Goal: Task Accomplishment & Management: Complete application form

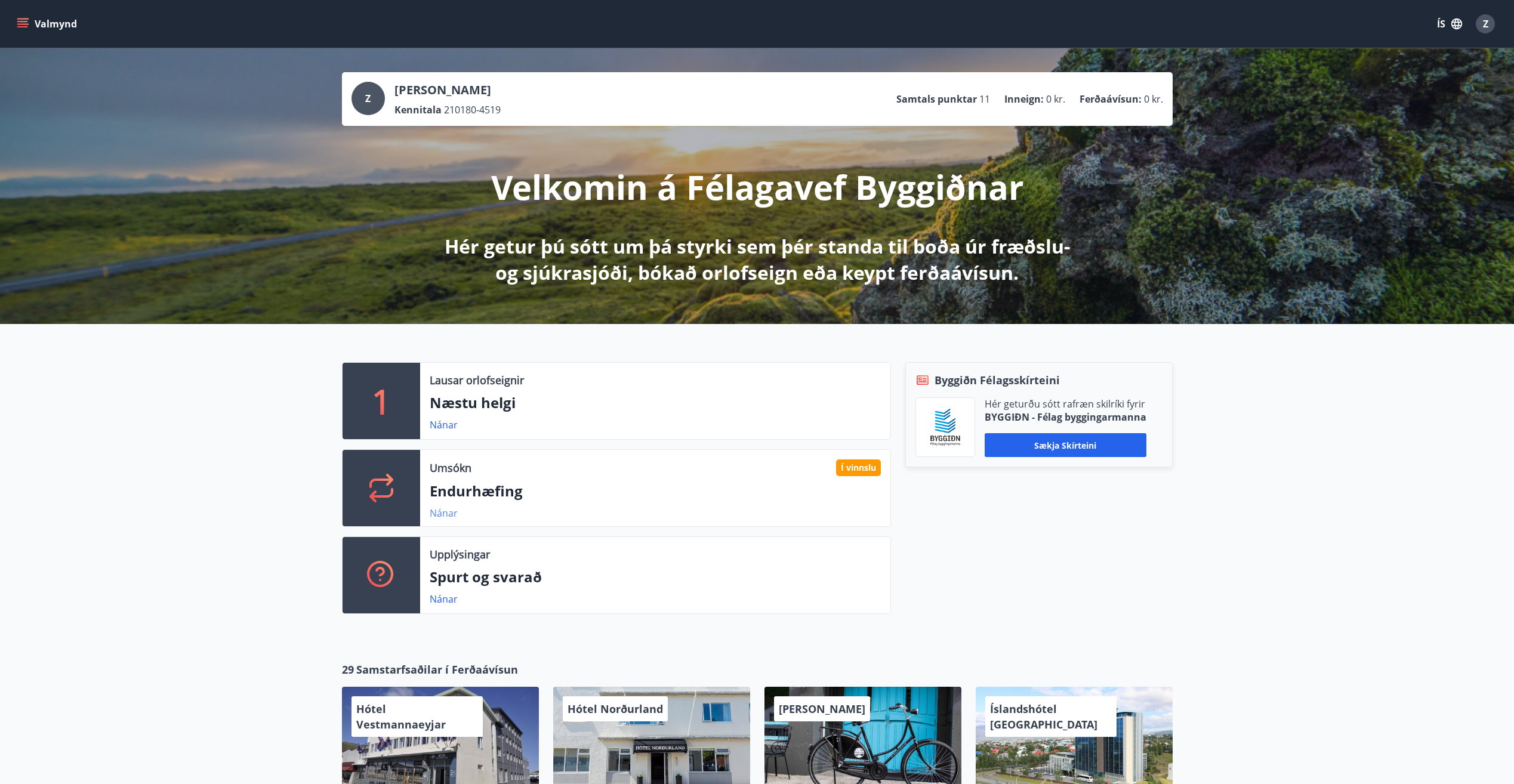
click at [448, 513] on link "Nánar" at bounding box center [444, 513] width 28 height 13
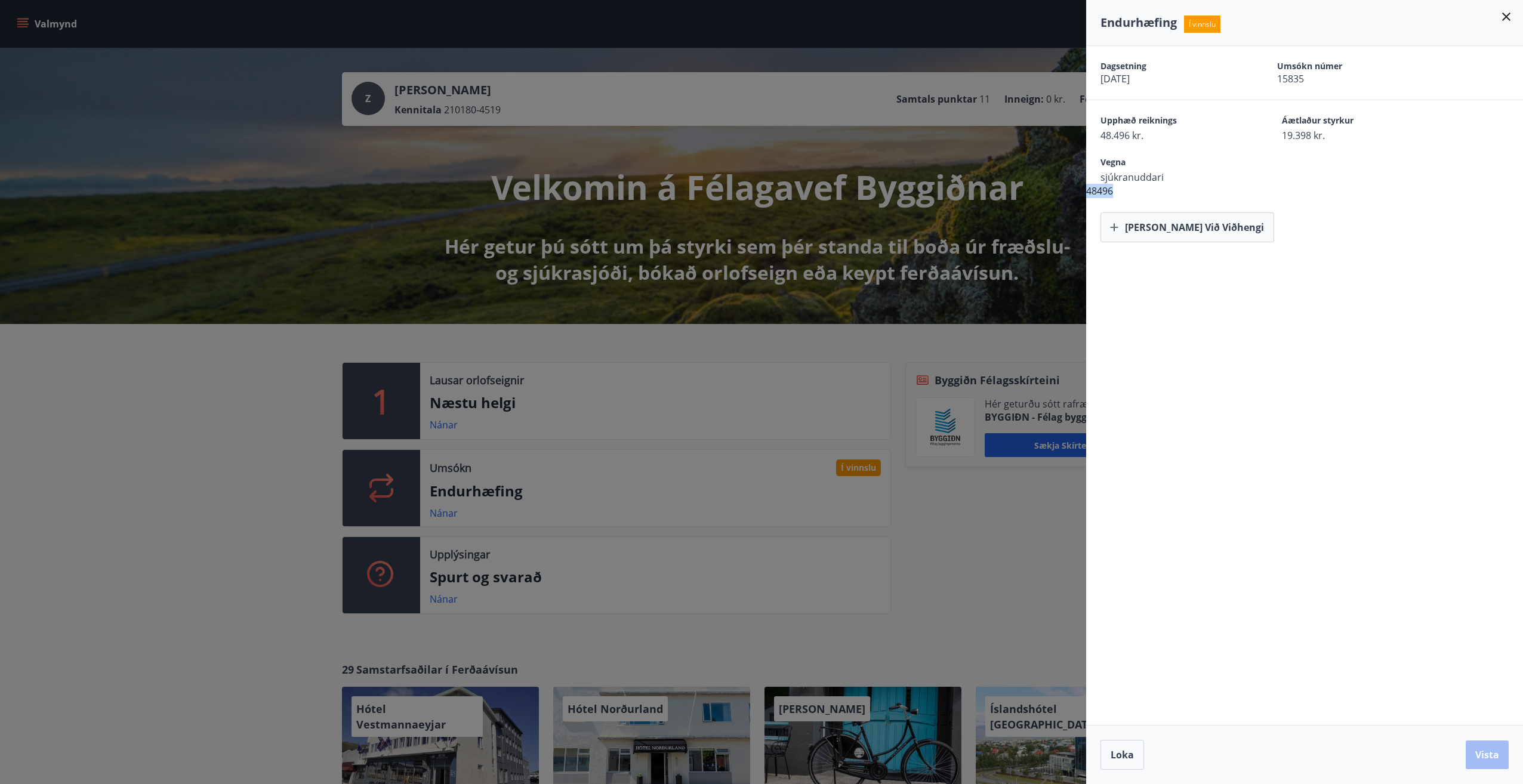
drag, startPoint x: 1117, startPoint y: 192, endPoint x: 1088, endPoint y: 192, distance: 29.0
click at [1088, 192] on div "Dagsetning [DATE] Umsókn númer 15835 Upphæð reiknings 48.496 kr. Áætlaður styrk…" at bounding box center [1305, 144] width 437 height 197
drag, startPoint x: 1088, startPoint y: 192, endPoint x: 1100, endPoint y: 189, distance: 12.4
copy div "48496"
click at [206, 406] on div at bounding box center [762, 392] width 1523 height 784
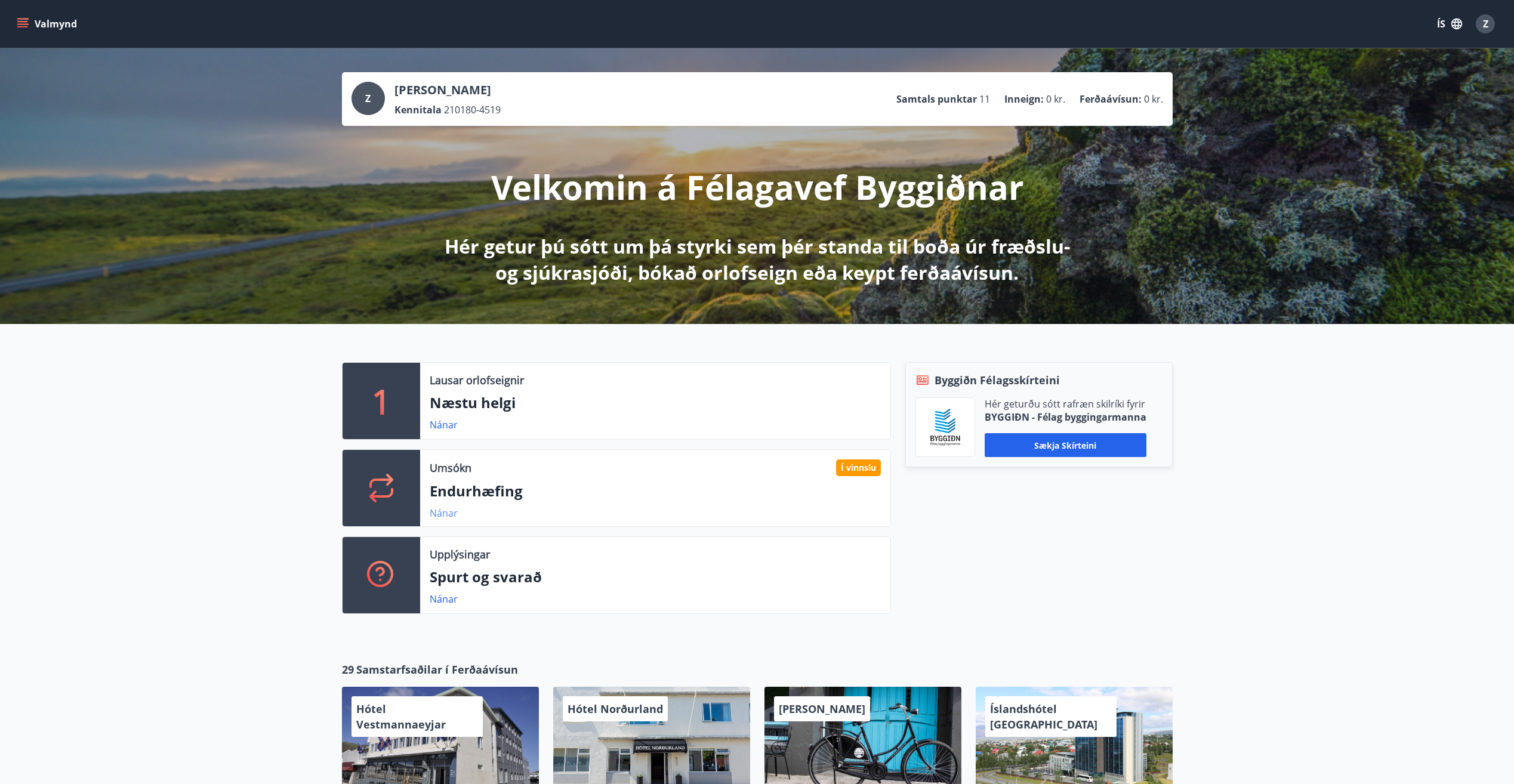
click at [443, 511] on link "Nánar" at bounding box center [444, 513] width 28 height 13
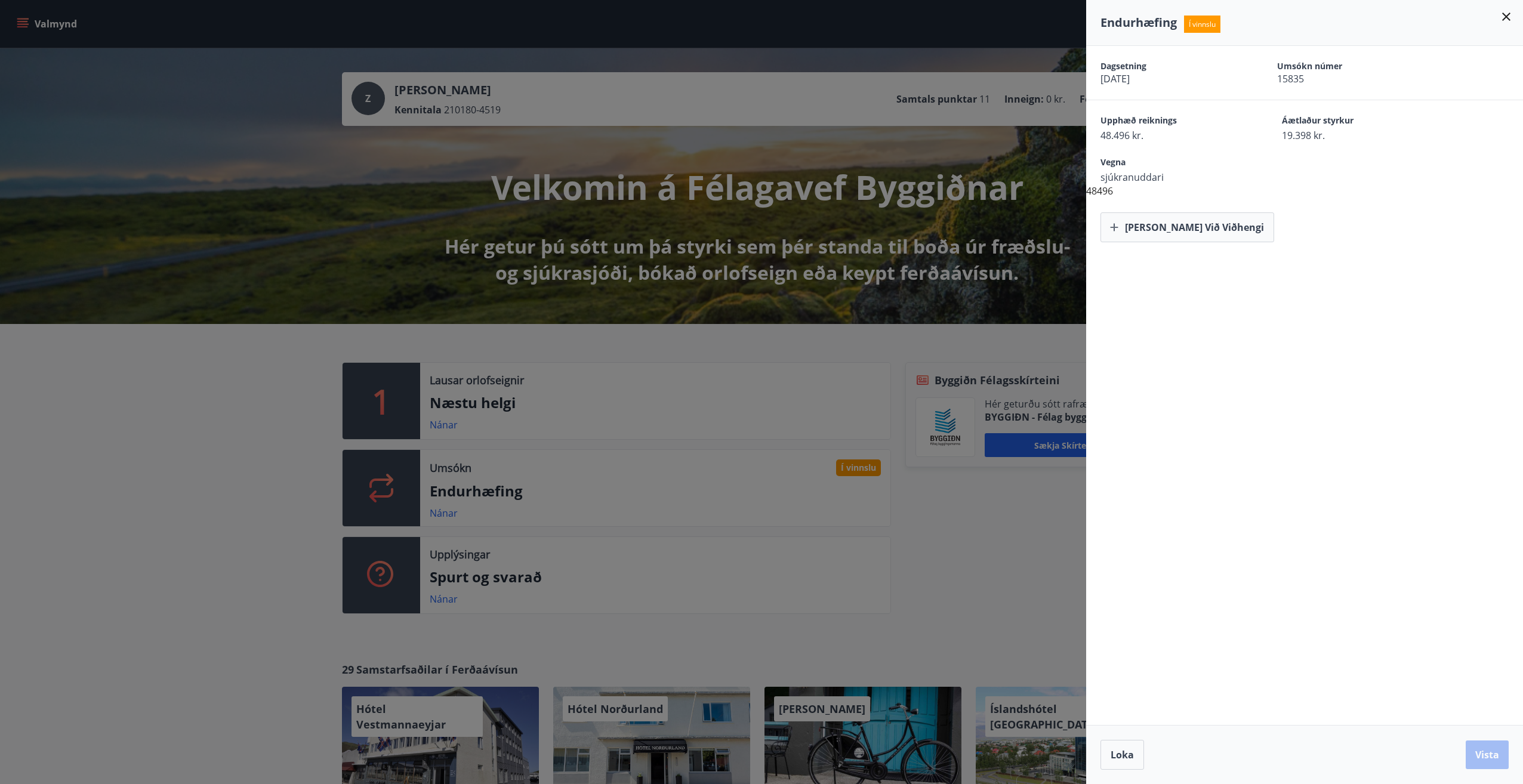
click at [1506, 17] on icon at bounding box center [1507, 17] width 8 height 8
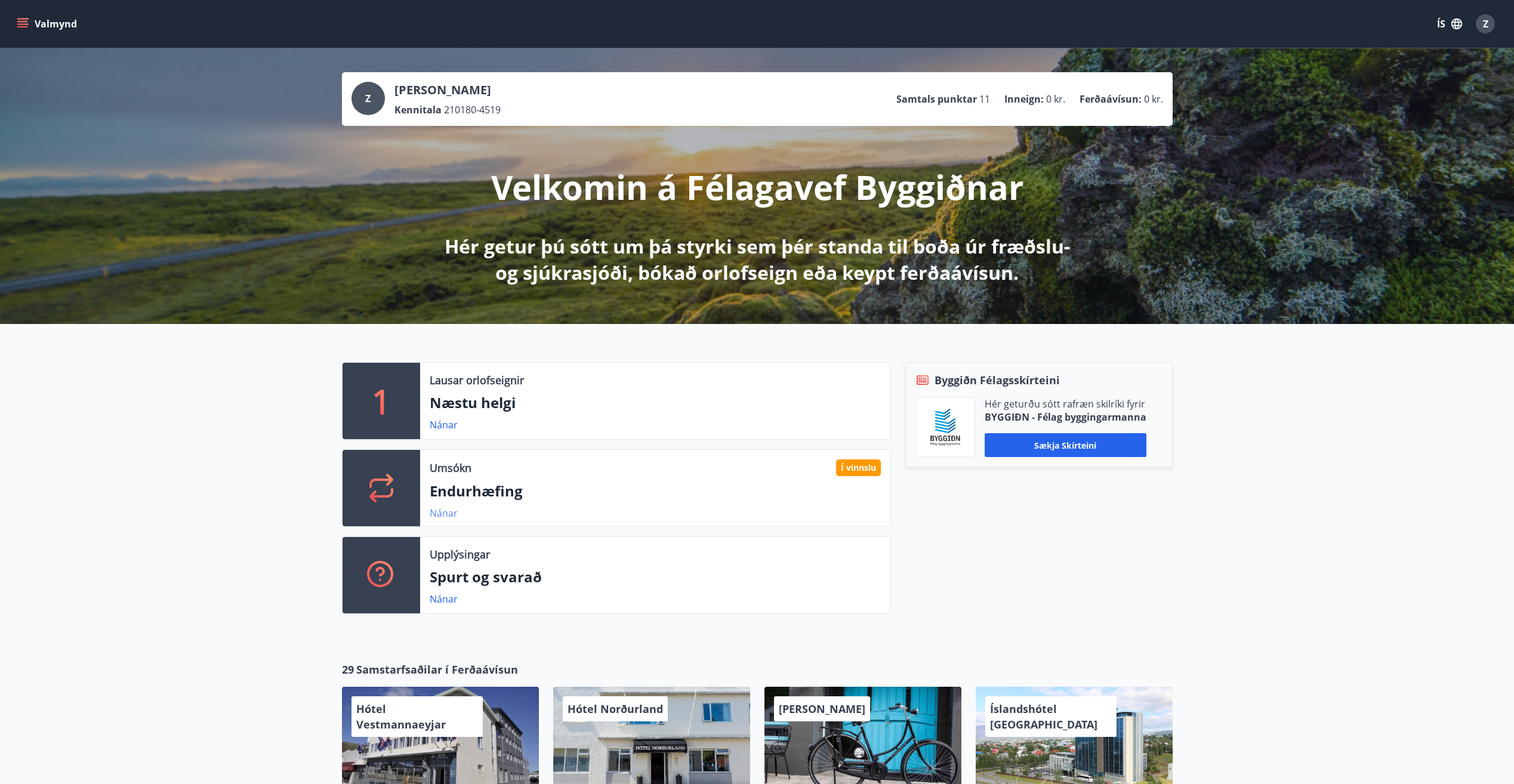
click at [447, 515] on link "Nánar" at bounding box center [444, 513] width 28 height 13
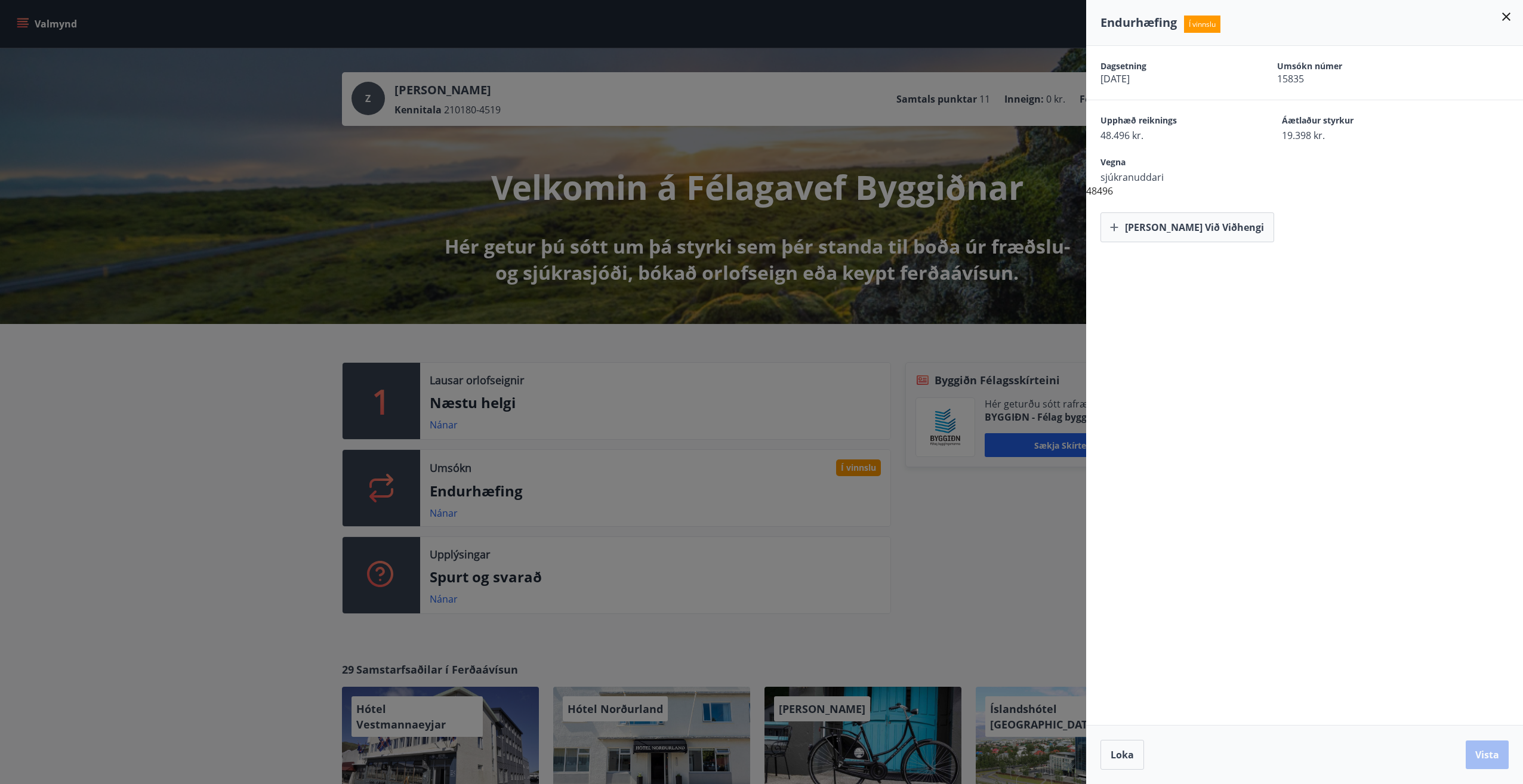
click at [1180, 414] on div "Dagsetning 11.07.2025 Umsókn númer 15835 Upphæð reiknings 48.496 kr. Áætlaður s…" at bounding box center [1305, 385] width 437 height 679
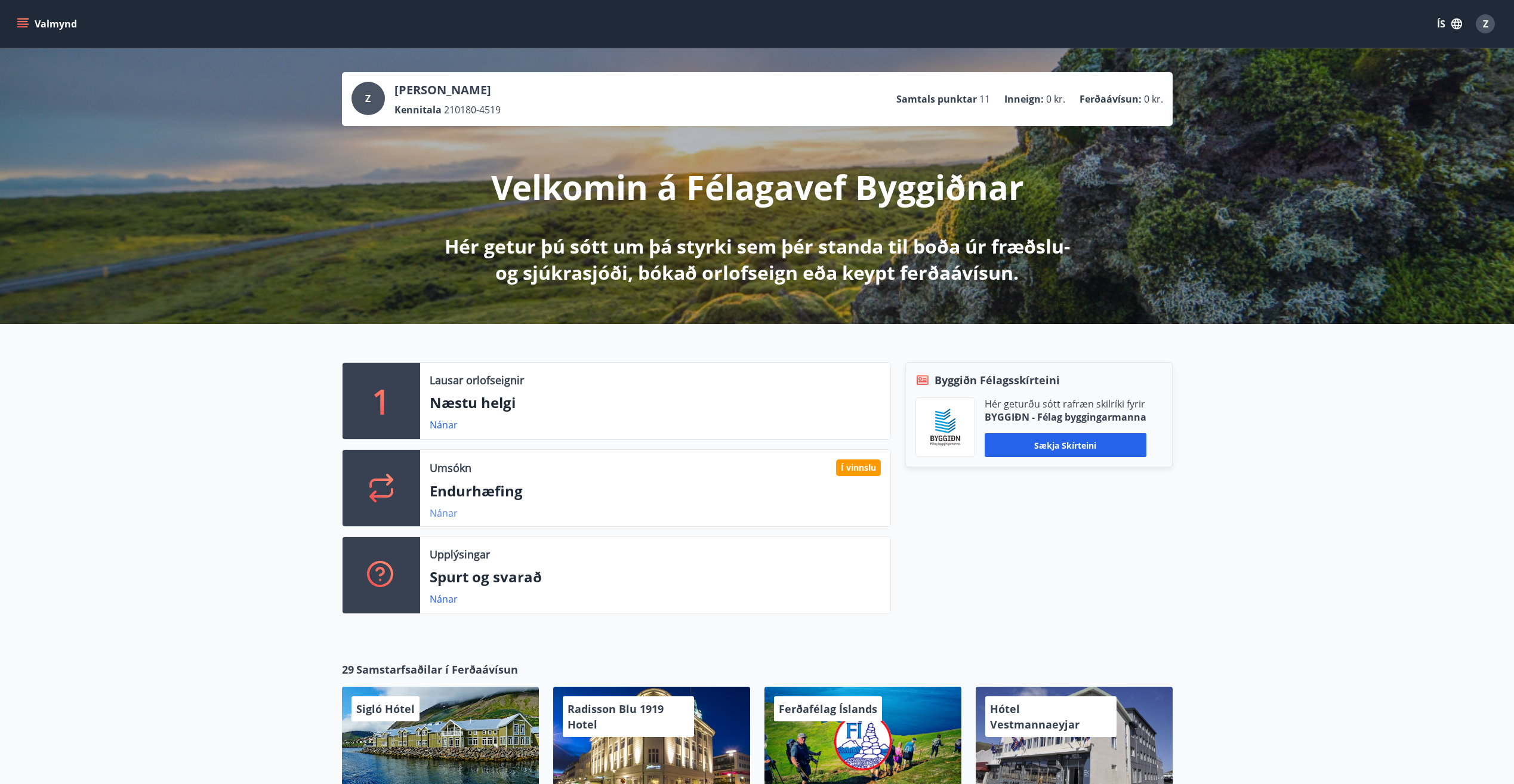
click at [447, 513] on link "Nánar" at bounding box center [444, 513] width 28 height 13
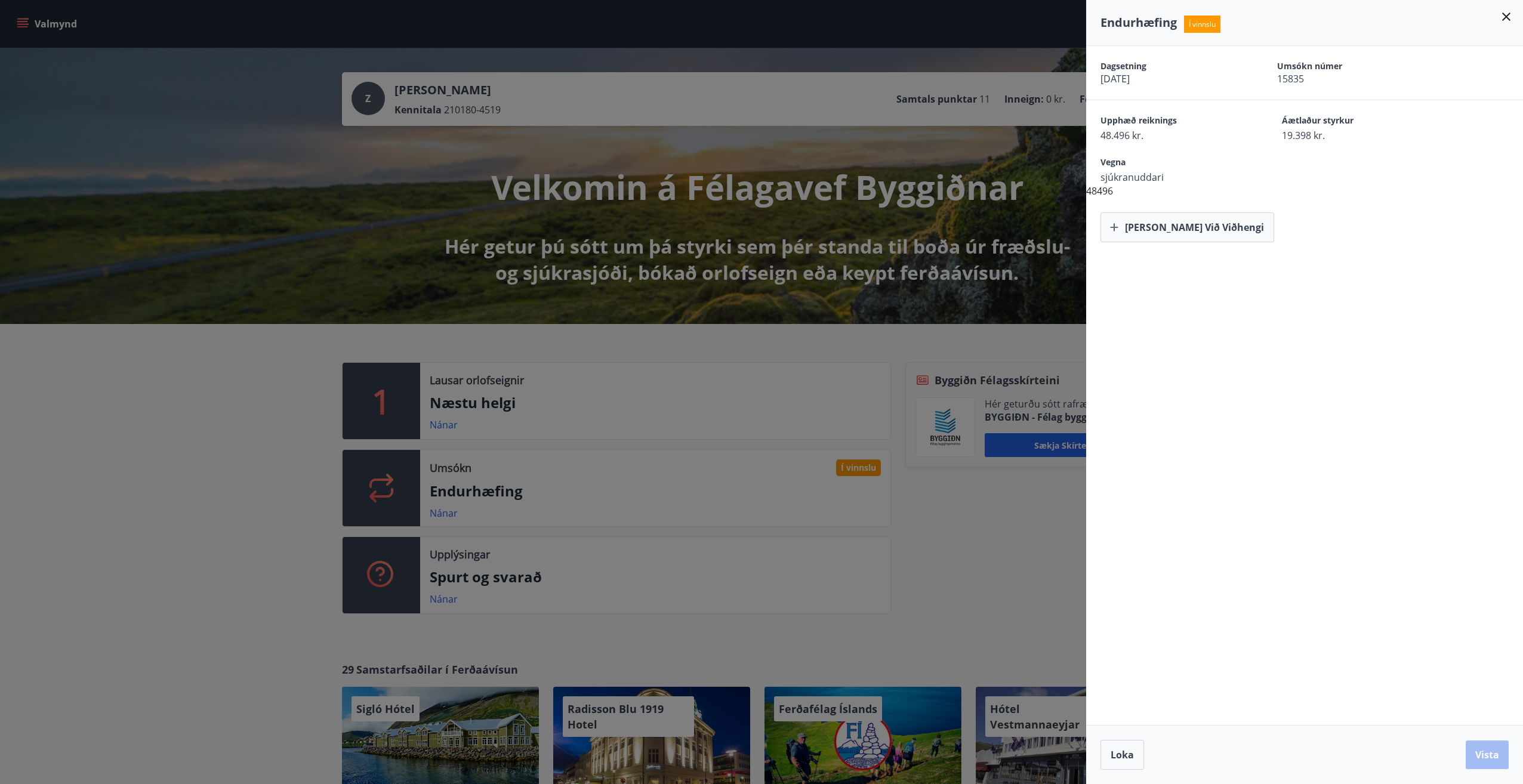
click at [1506, 17] on icon at bounding box center [1507, 17] width 8 height 8
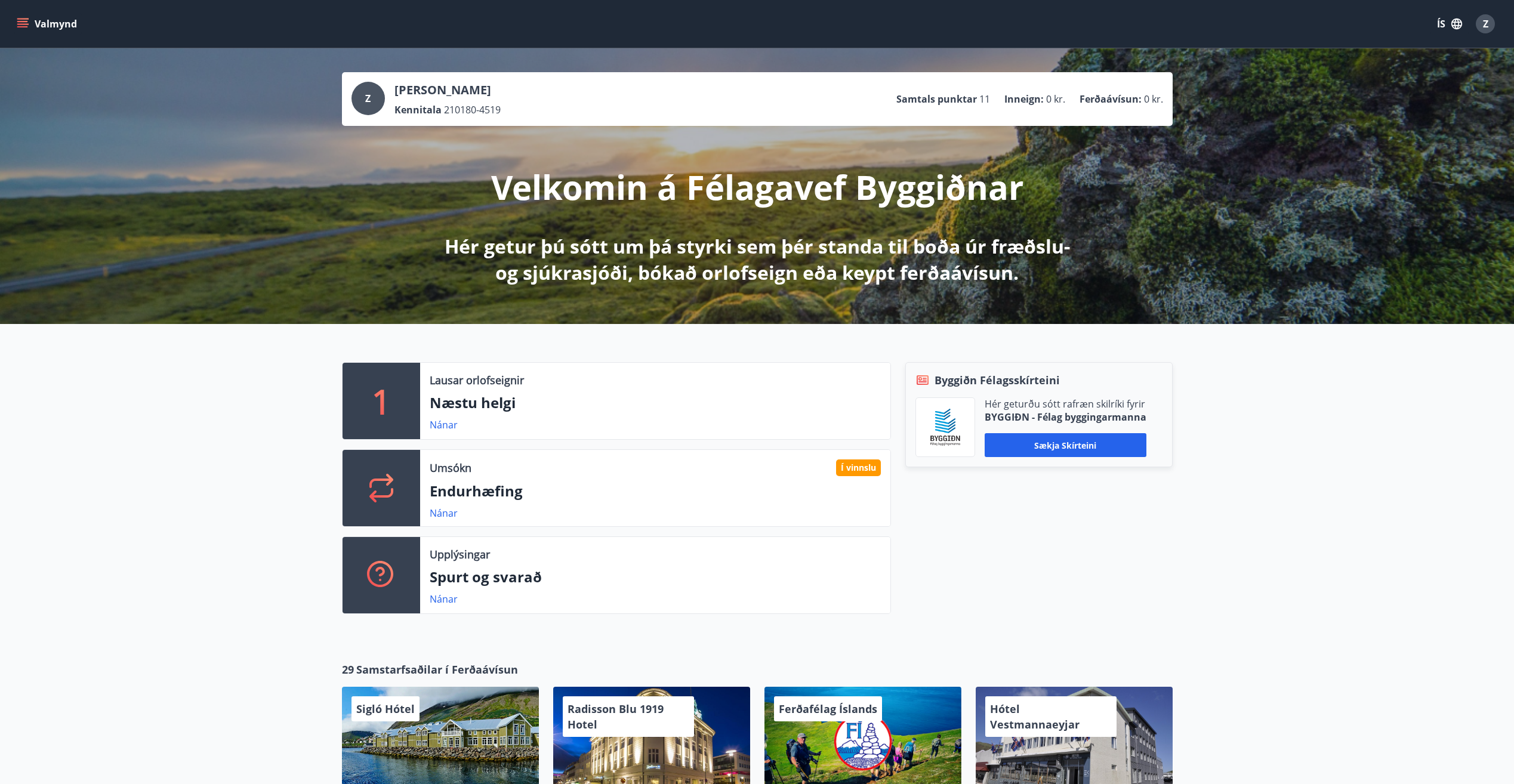
click at [1059, 557] on div "Byggiðn Félagsskírteini Hér geturðu sótt rafræn skilríki fyrir BYGGIÐN - Félag …" at bounding box center [1032, 493] width 281 height 262
click at [439, 515] on link "Nánar" at bounding box center [444, 513] width 28 height 13
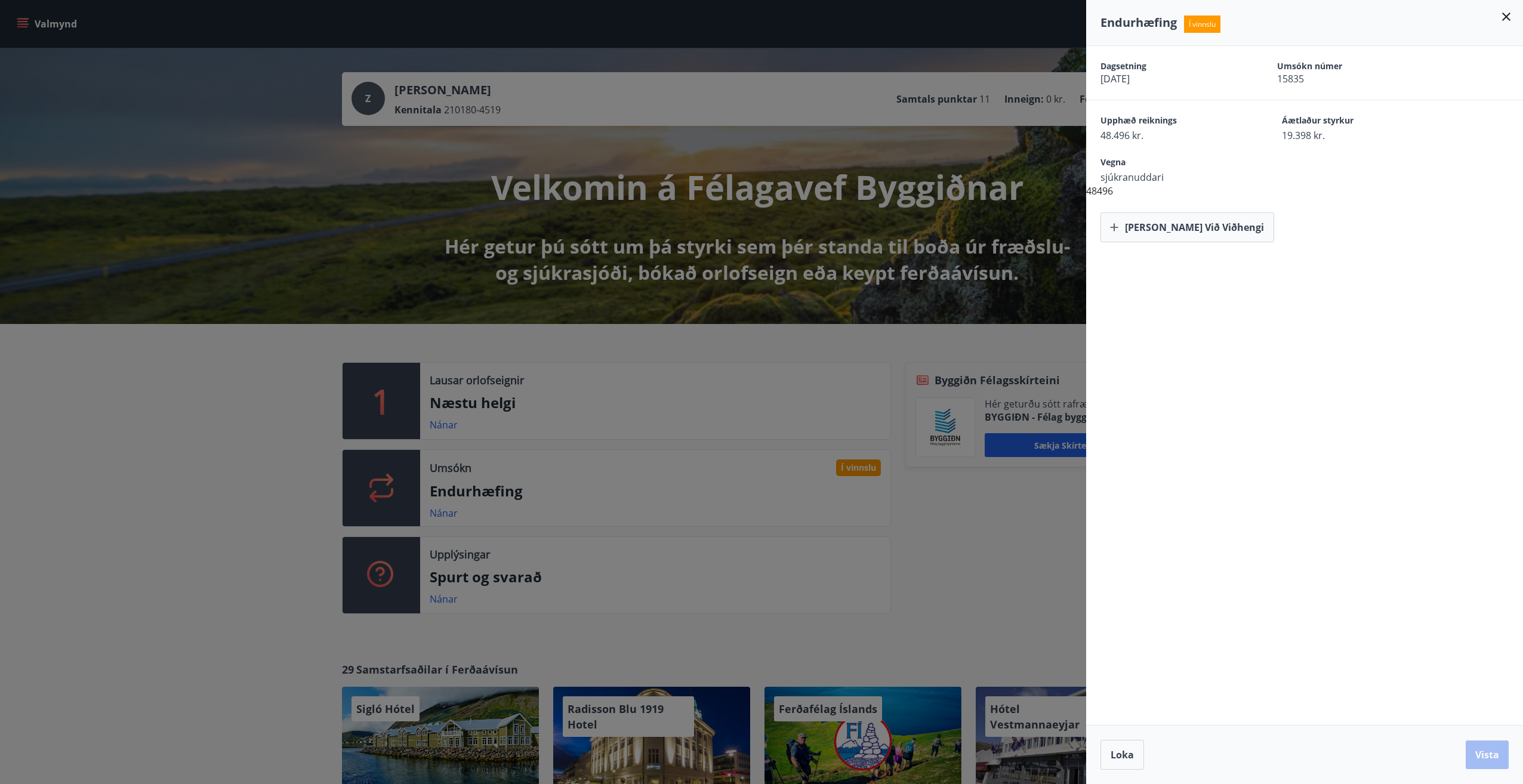
click at [1061, 622] on div at bounding box center [762, 392] width 1523 height 784
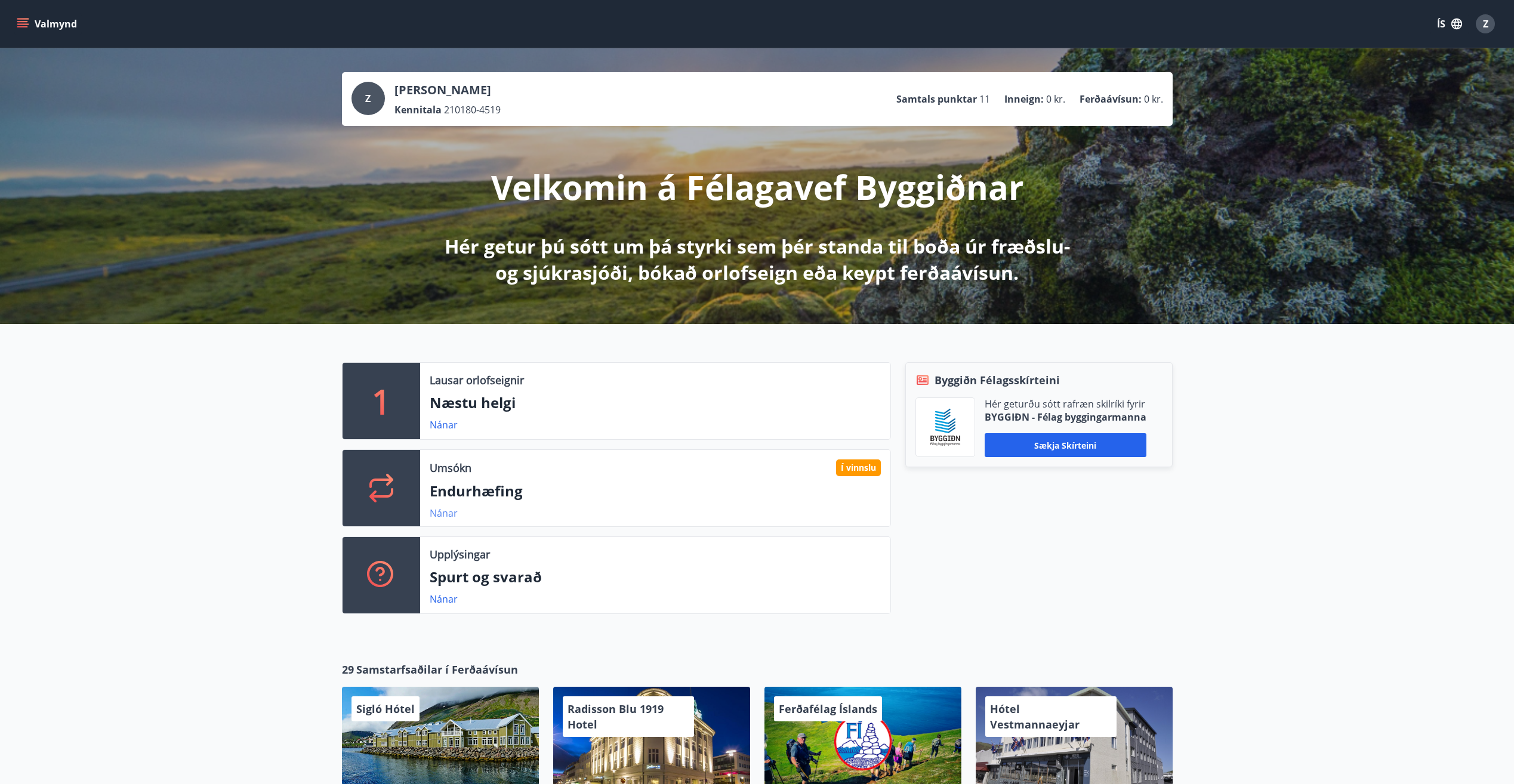
click at [436, 511] on link "Nánar" at bounding box center [444, 513] width 28 height 13
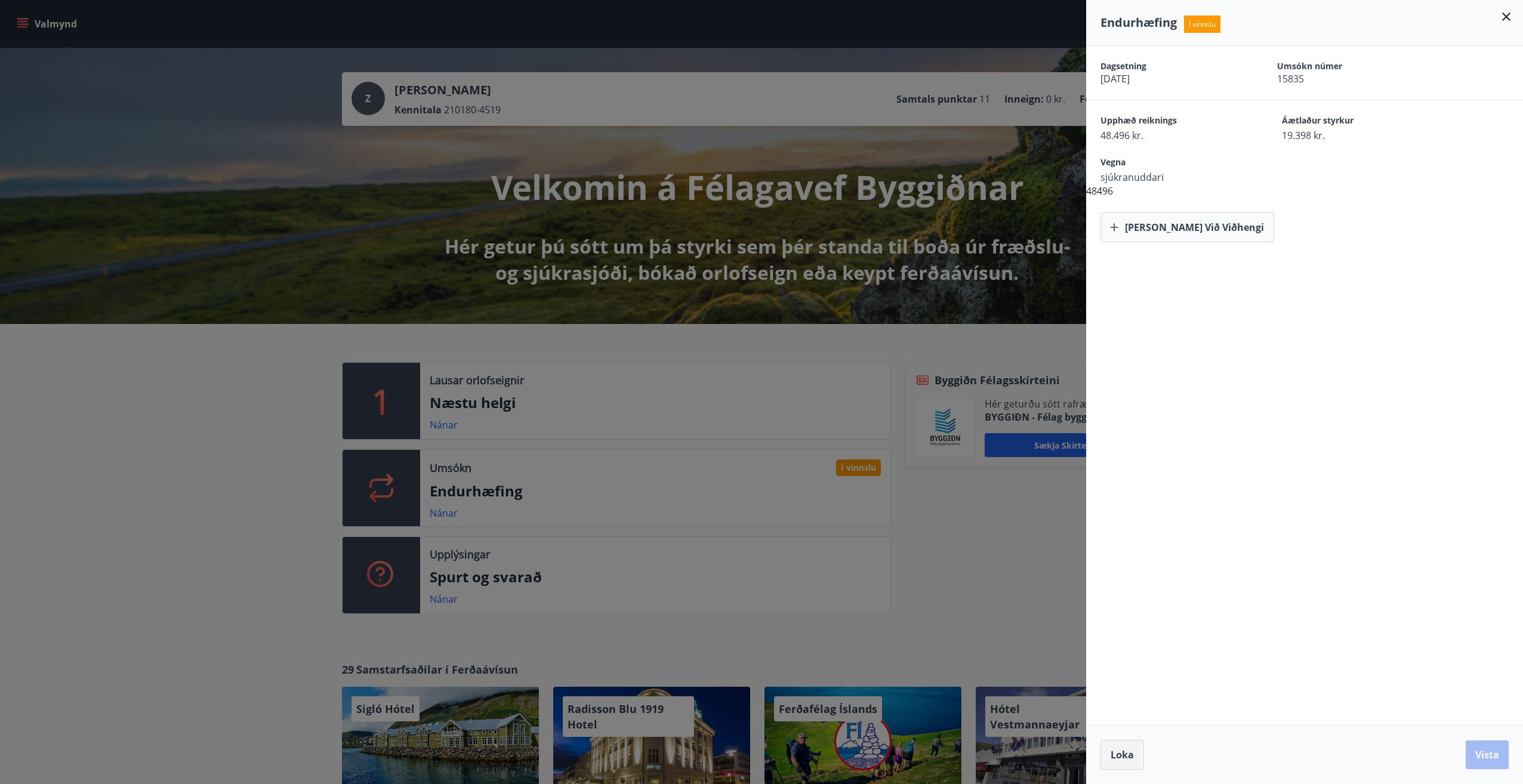
click at [1115, 755] on span "Loka" at bounding box center [1122, 754] width 23 height 13
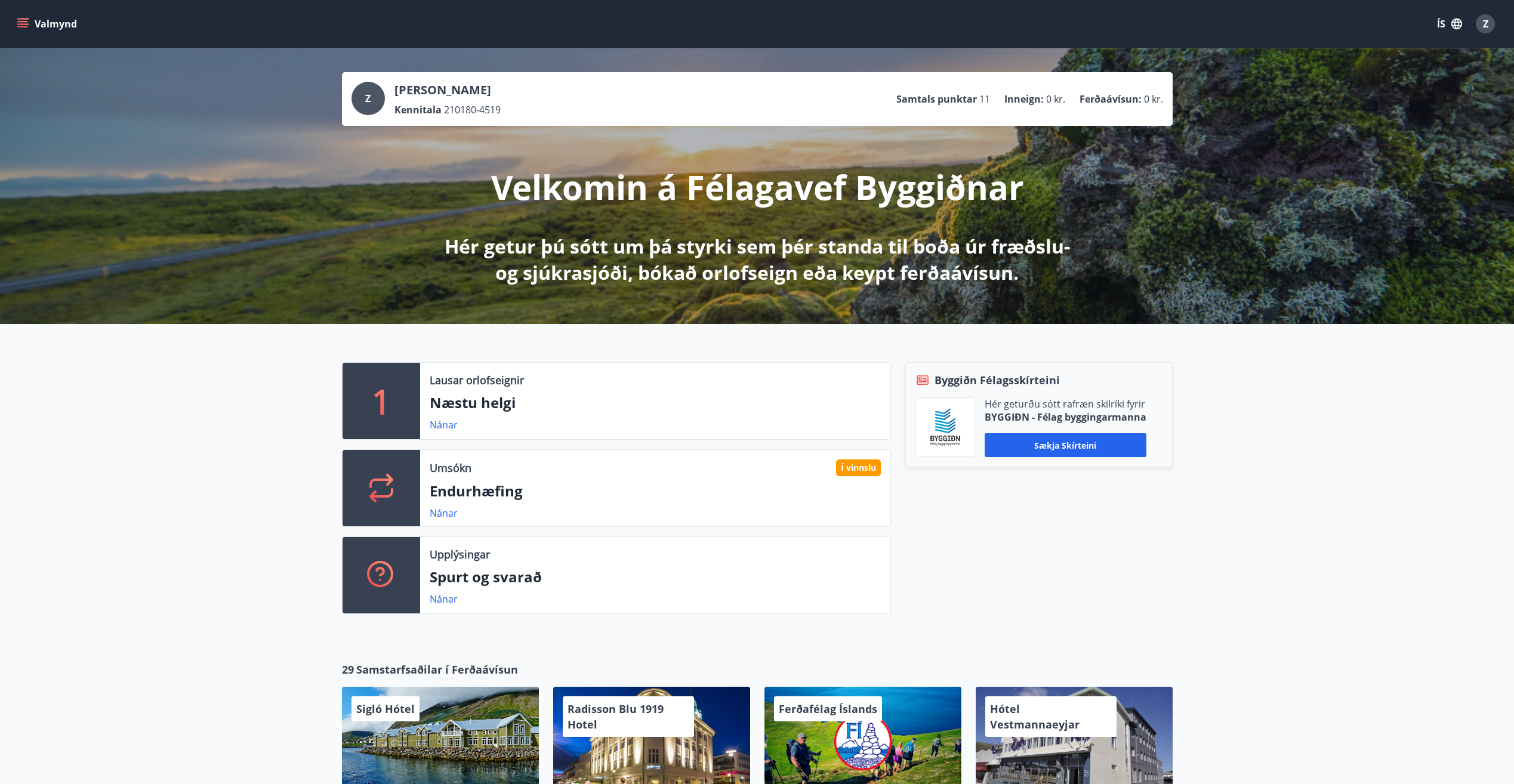
click at [18, 23] on icon "menu" at bounding box center [23, 23] width 12 height 12
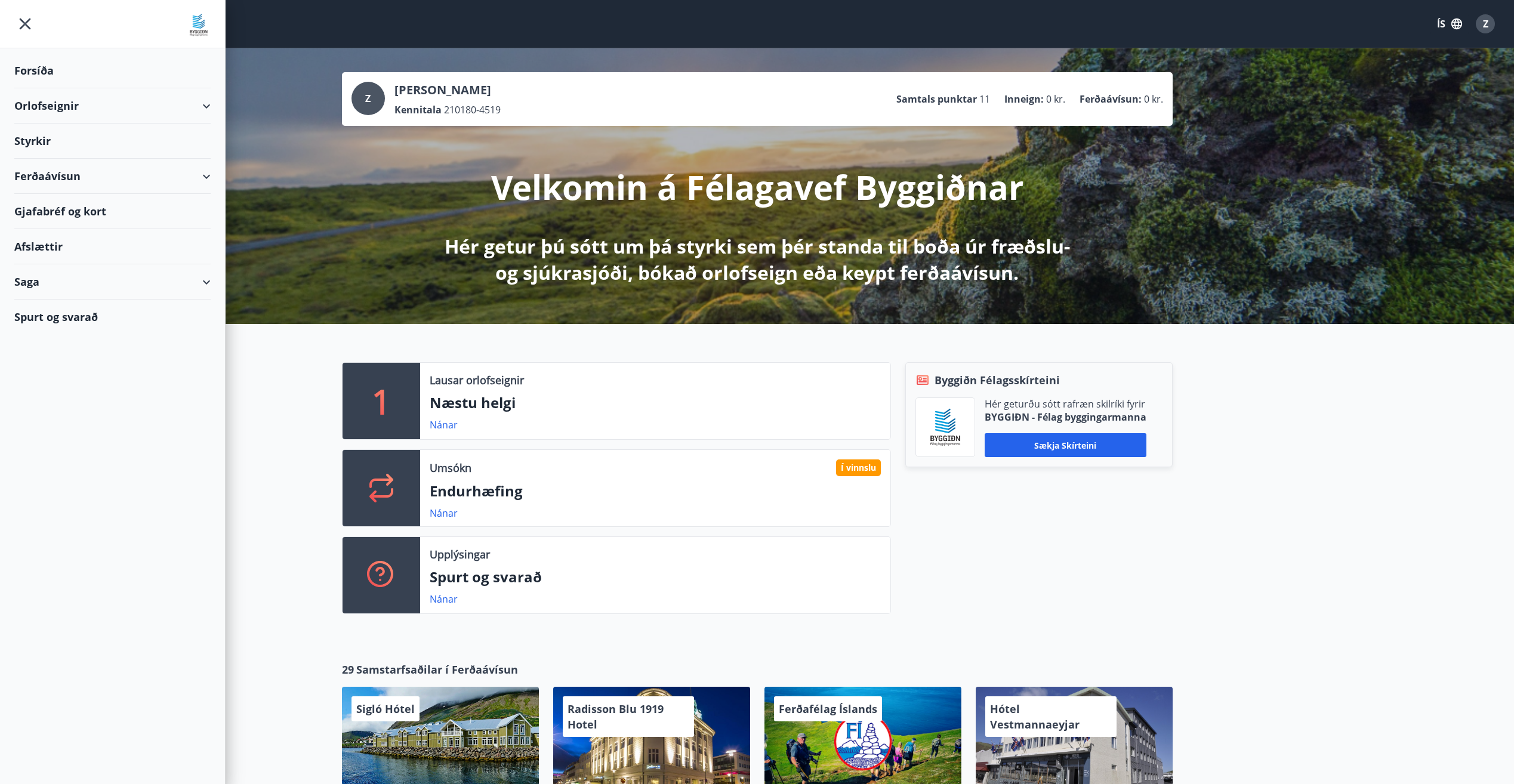
click at [203, 286] on div "Saga" at bounding box center [112, 282] width 197 height 35
click at [60, 440] on div "Styrkjasaga" at bounding box center [112, 437] width 177 height 25
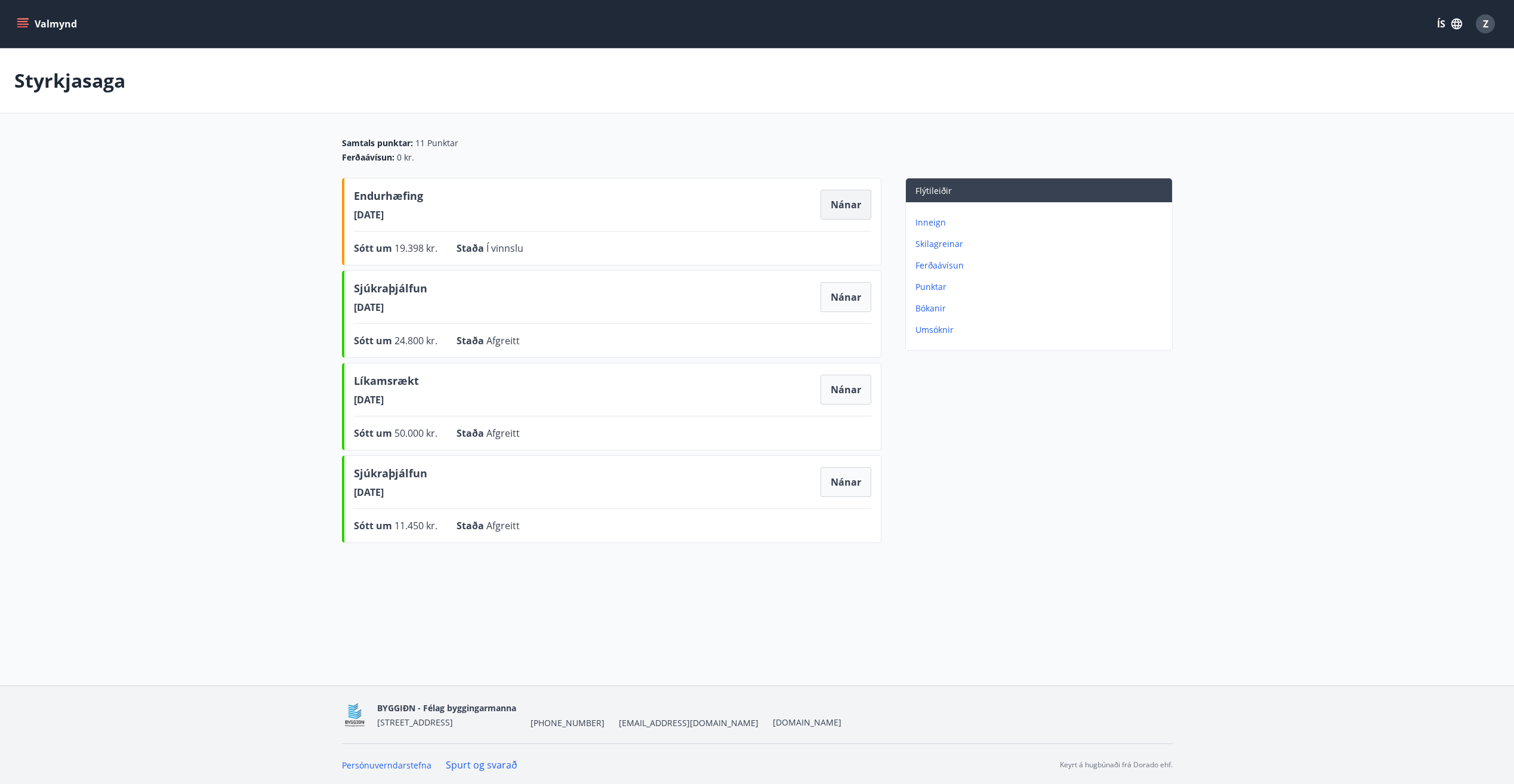
click at [851, 198] on button "Nánar" at bounding box center [846, 204] width 51 height 30
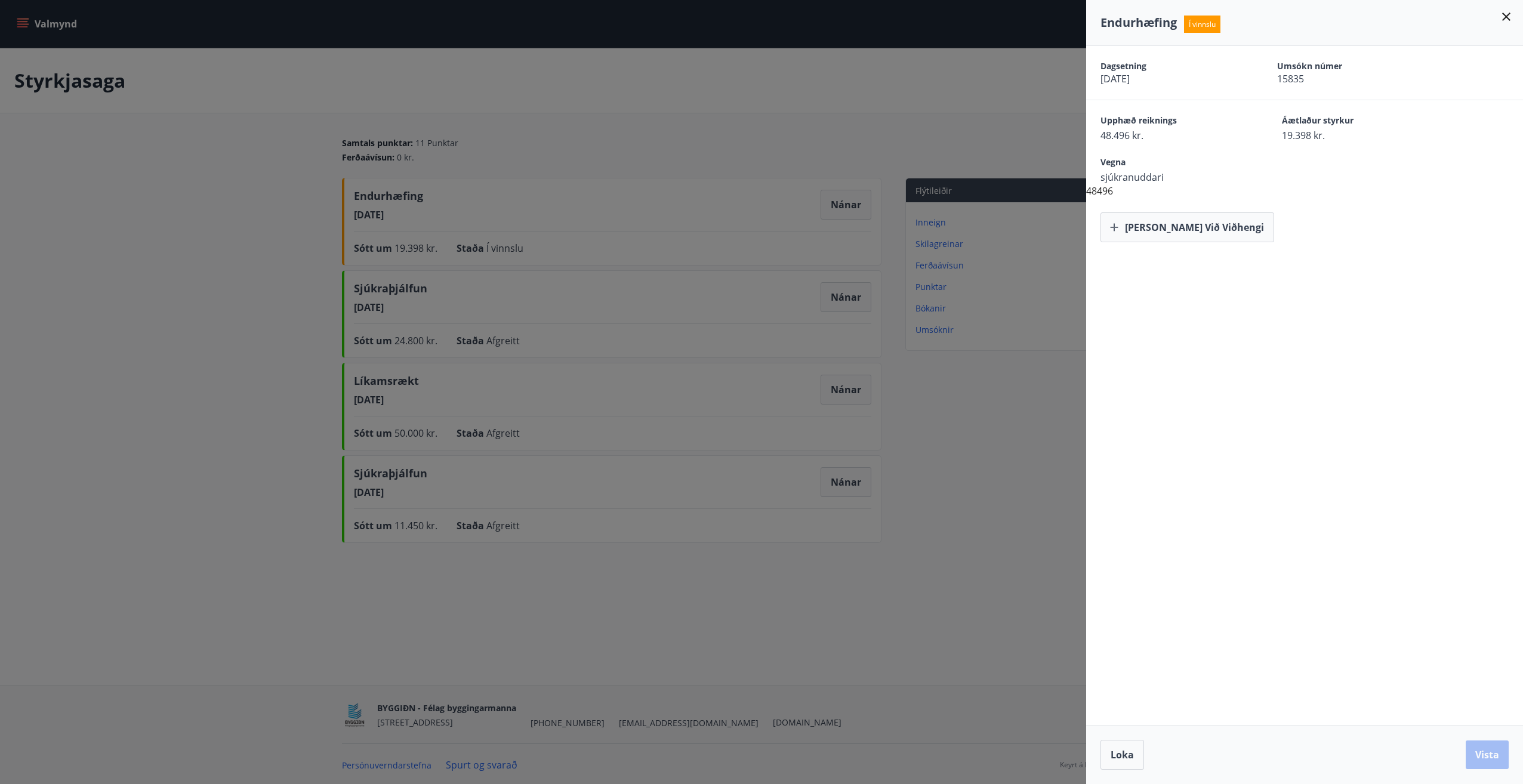
click at [952, 446] on div at bounding box center [762, 392] width 1523 height 784
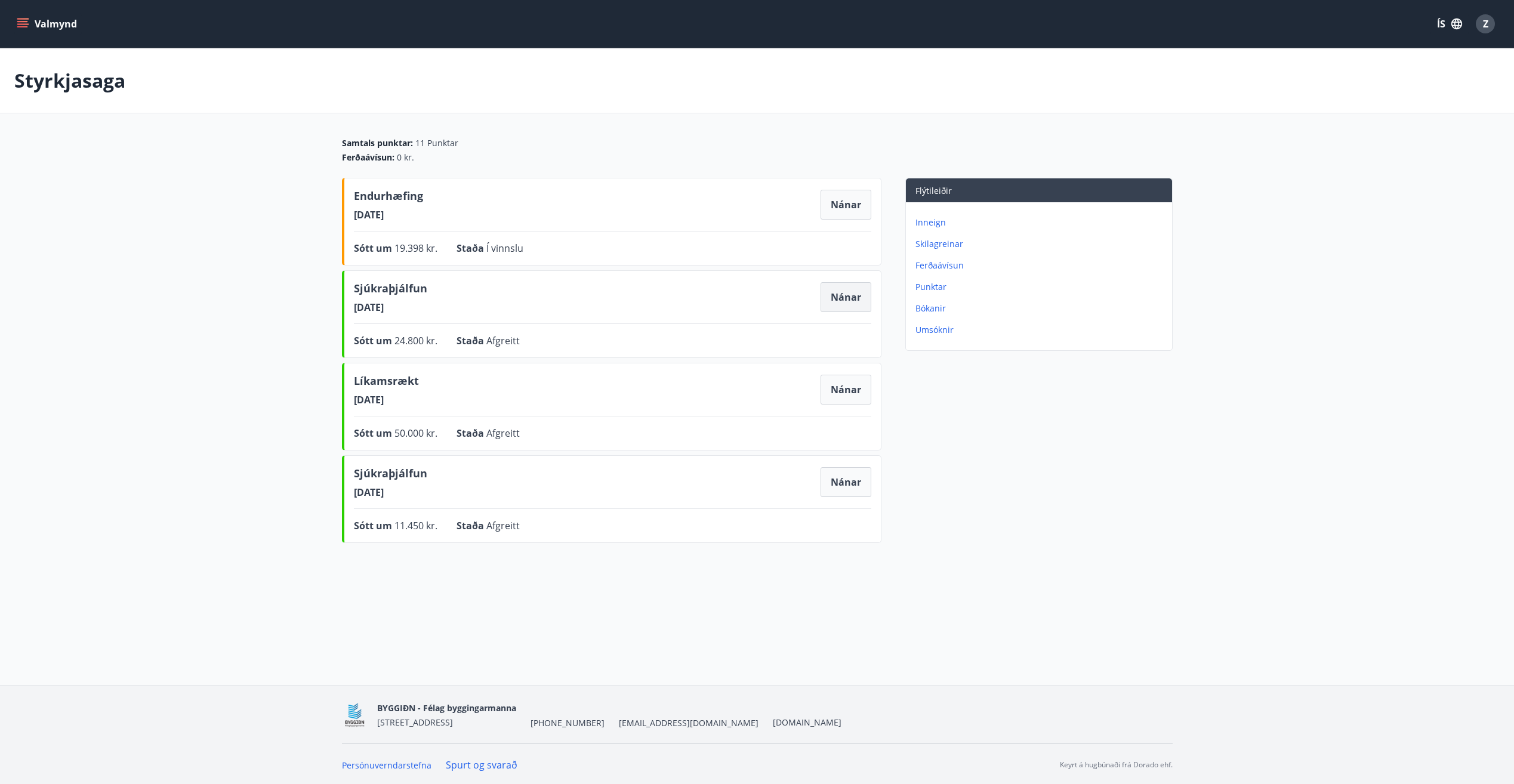
click at [851, 295] on button "Nánar" at bounding box center [846, 297] width 51 height 30
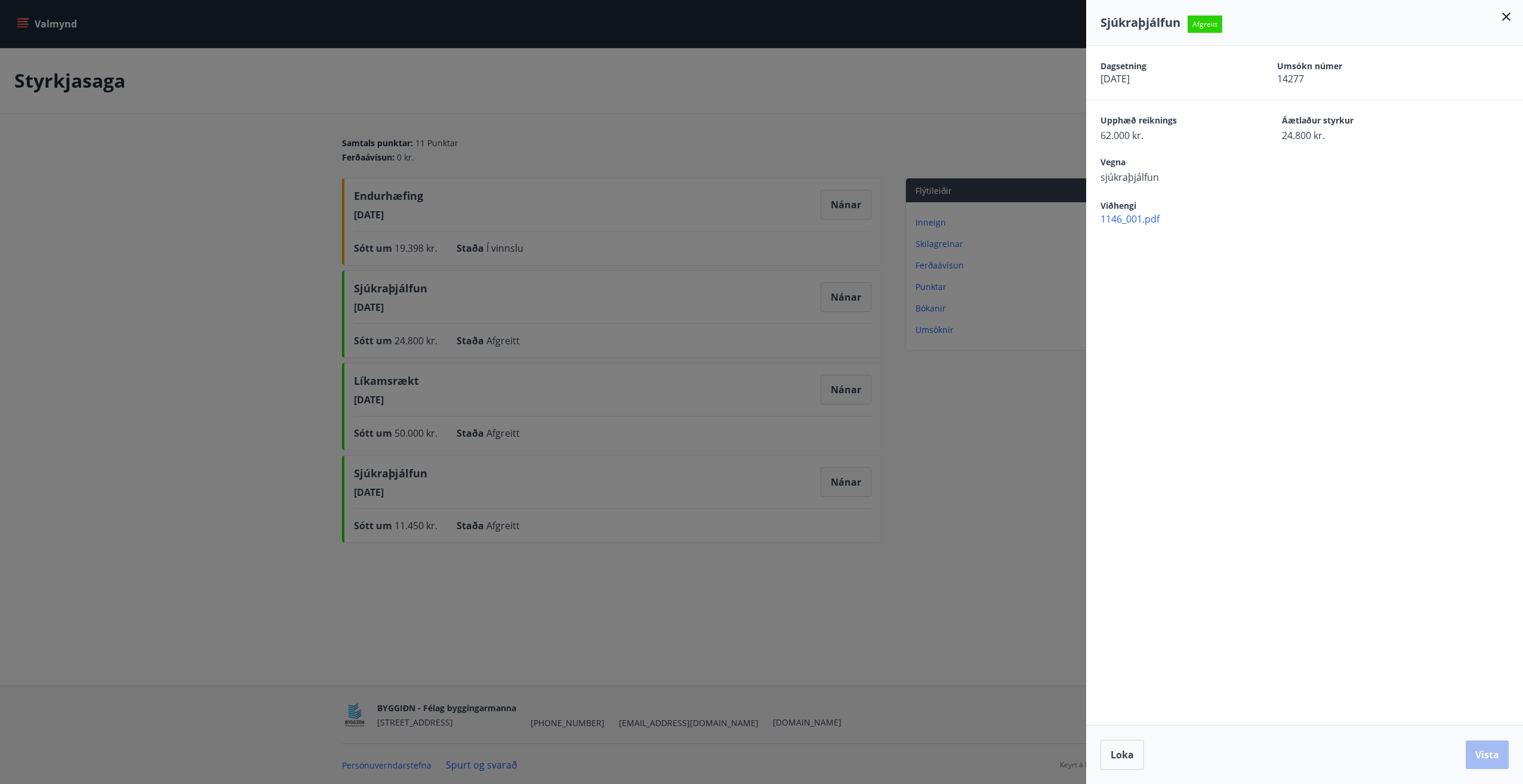
click at [1041, 423] on div at bounding box center [762, 392] width 1523 height 784
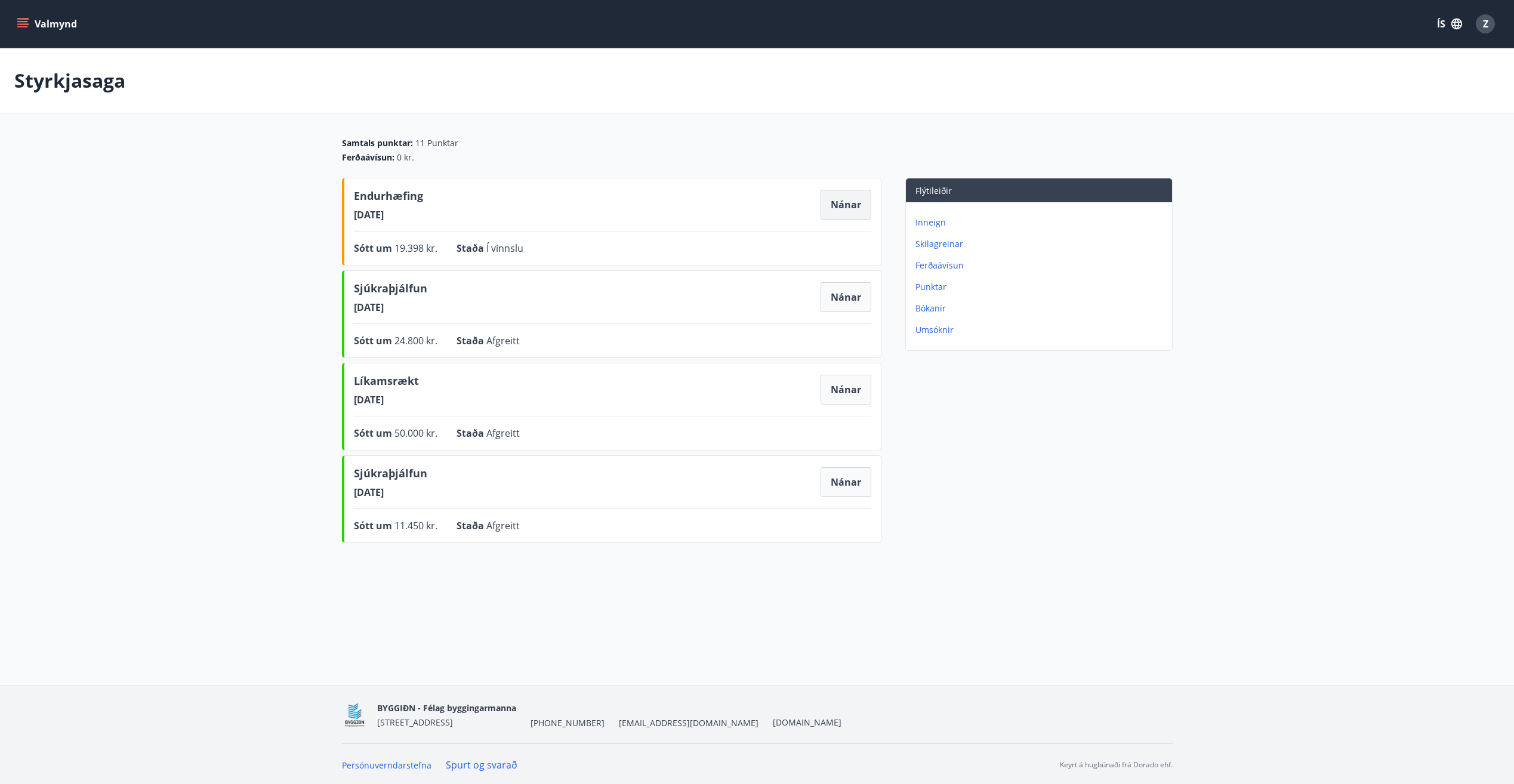
click at [825, 211] on button "Nánar" at bounding box center [846, 204] width 51 height 30
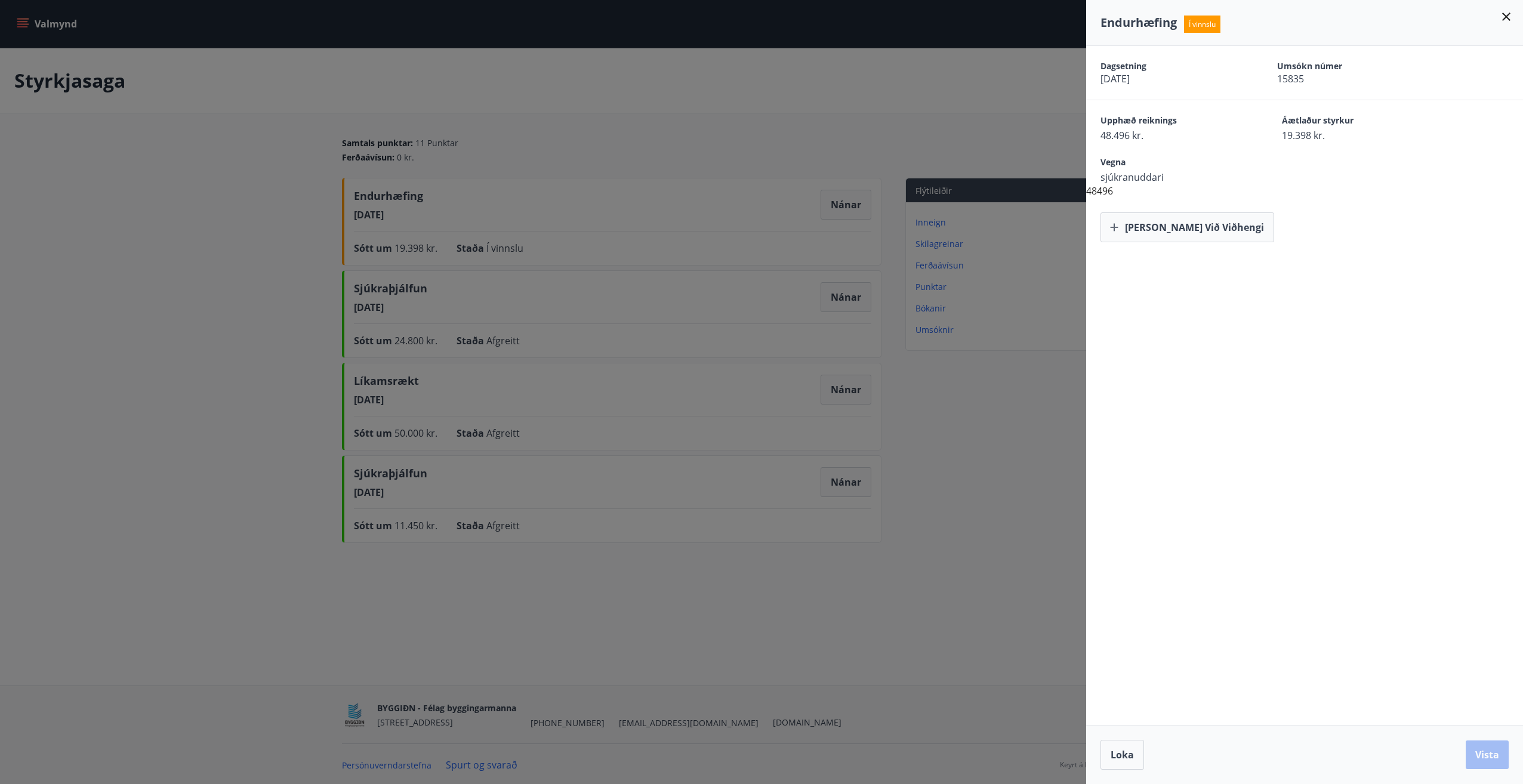
click at [987, 402] on div at bounding box center [762, 392] width 1523 height 784
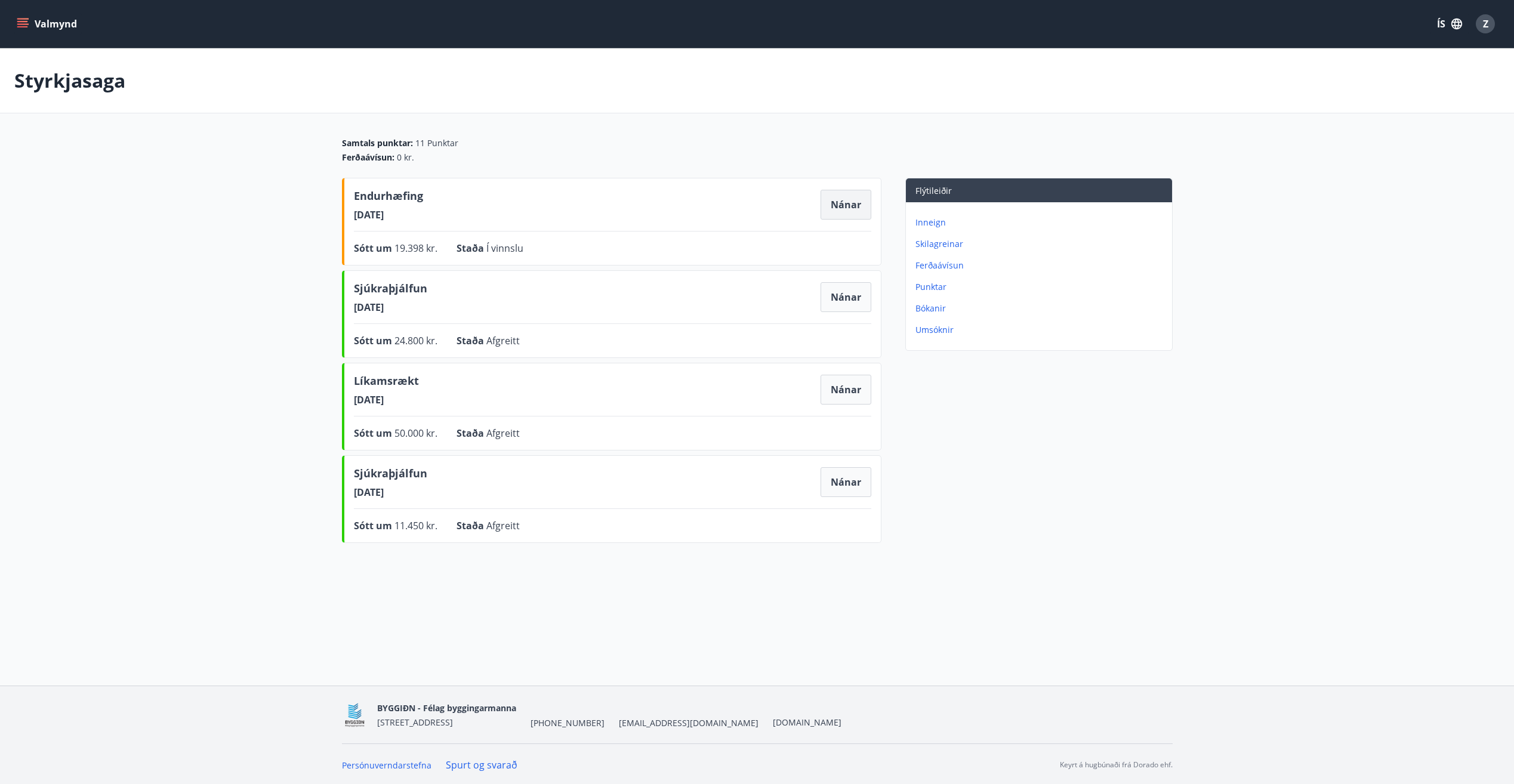
click at [841, 209] on button "Nánar" at bounding box center [846, 204] width 51 height 30
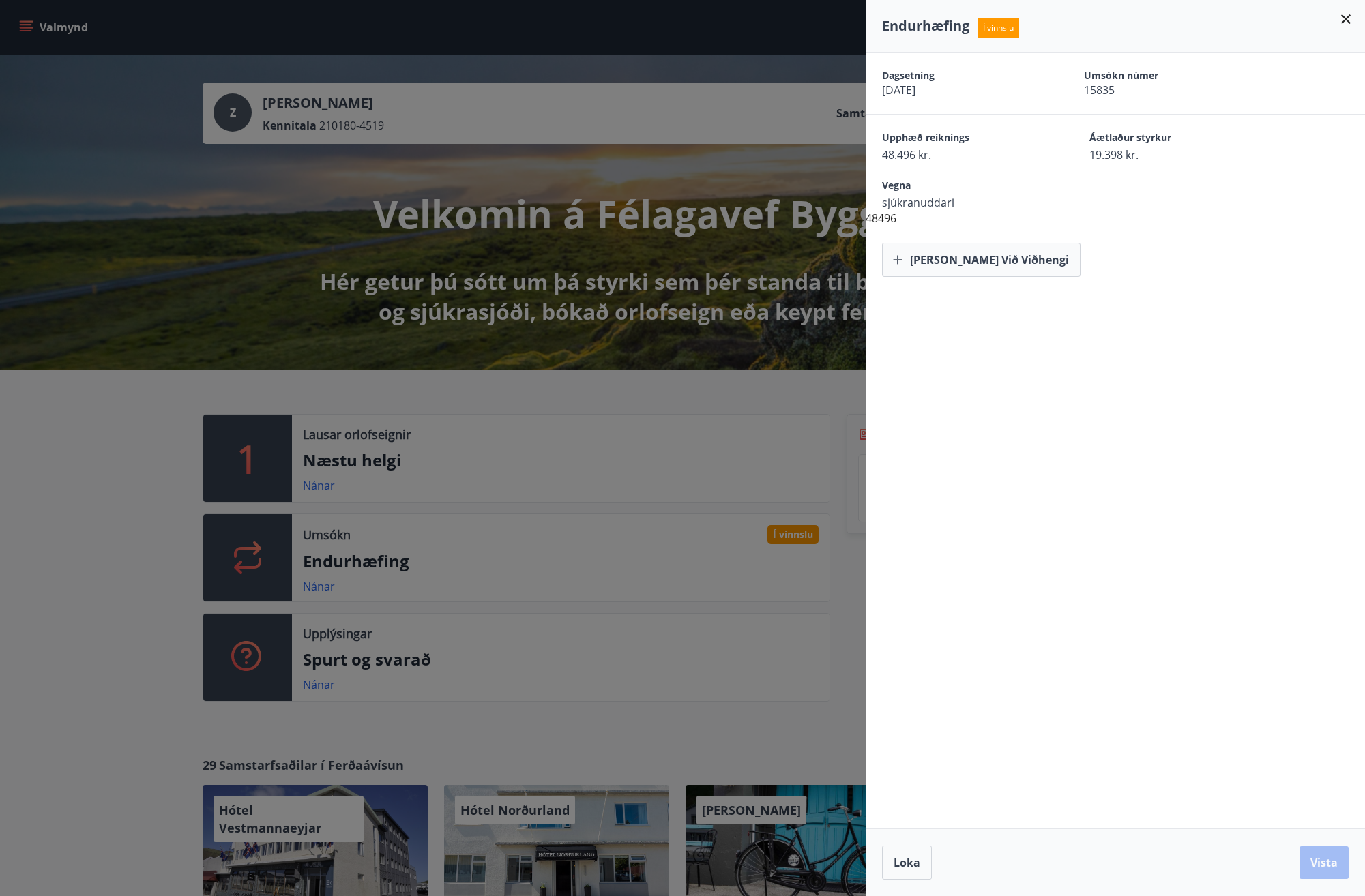
click at [1346, 19] on icon at bounding box center [1346, 19] width 10 height 10
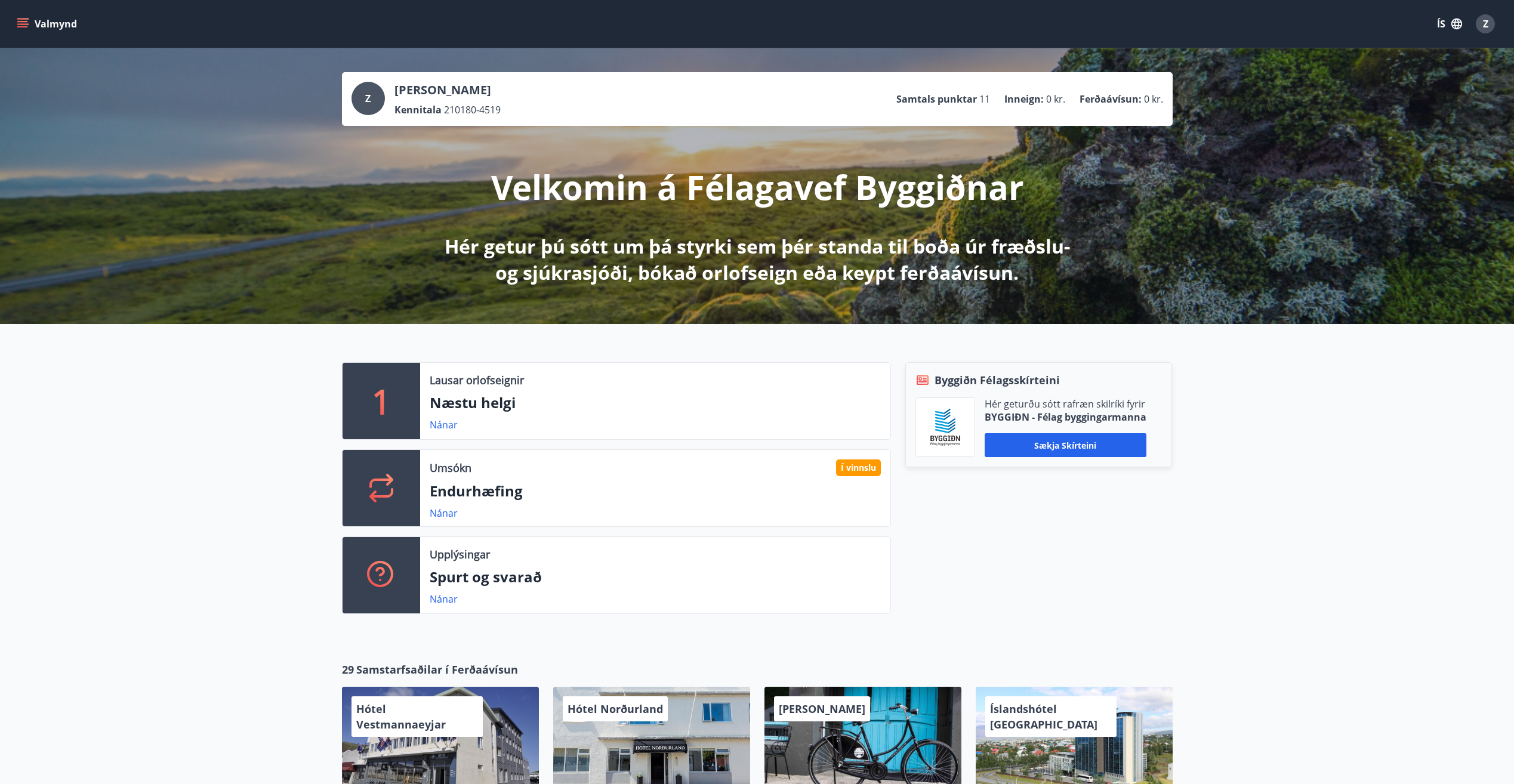
click at [1172, 545] on div "Byggiðn Félagsskírteini Hér geturðu sótt rafræn skilríki fyrir BYGGIÐN - Félag …" at bounding box center [1032, 493] width 281 height 262
click at [48, 23] on button "Valmynd" at bounding box center [47, 24] width 67 height 21
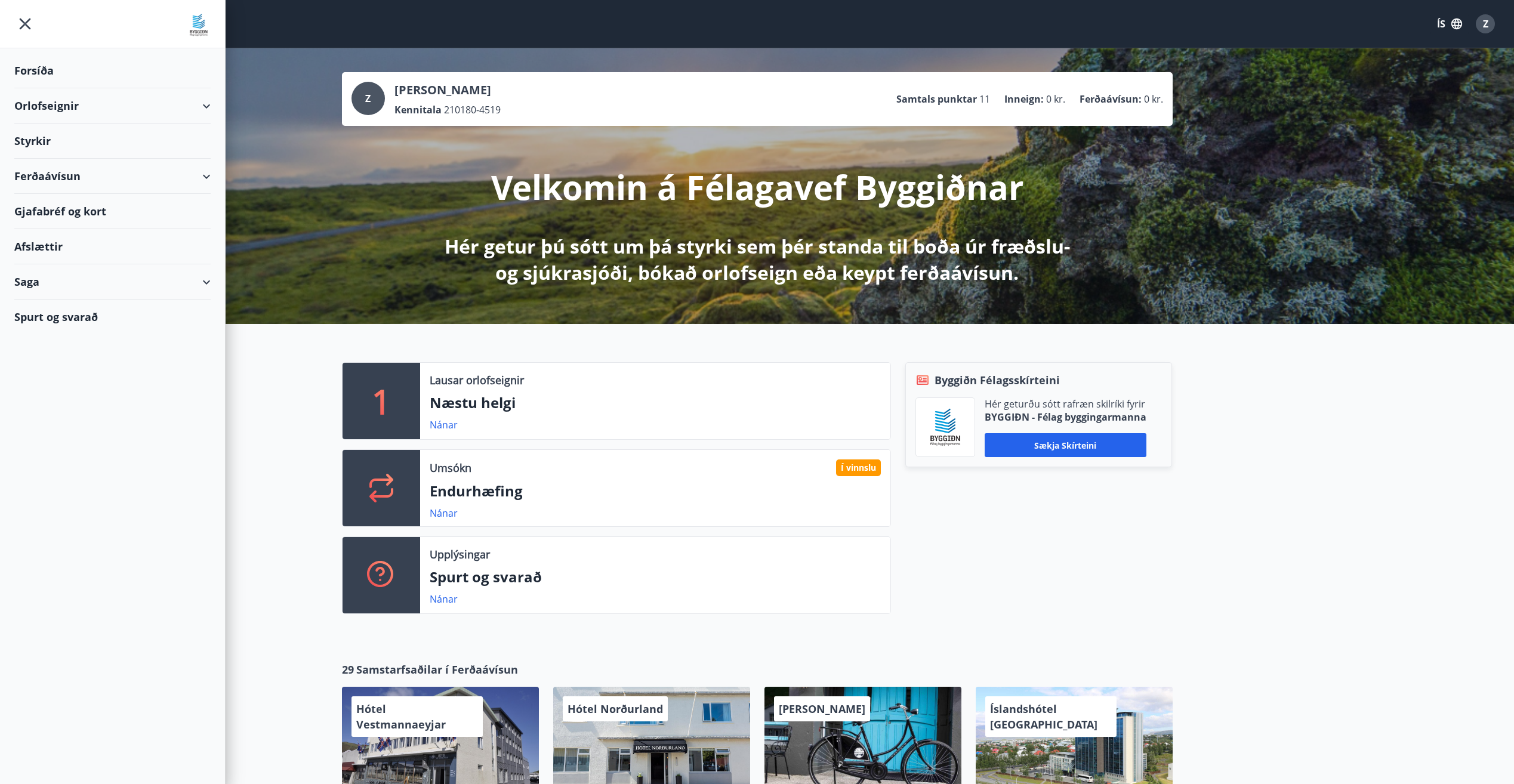
click at [52, 88] on div "Styrkir" at bounding box center [112, 71] width 197 height 35
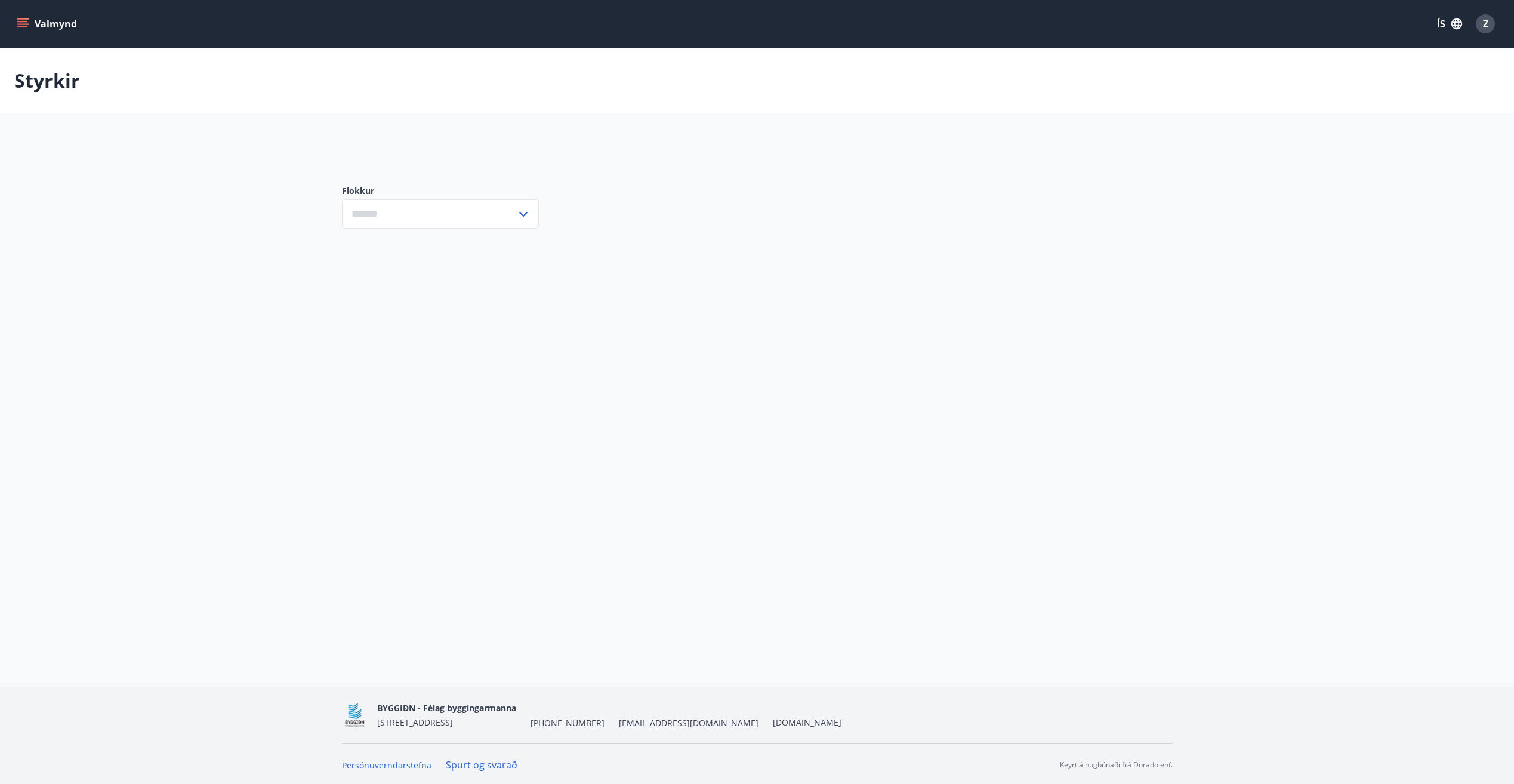
type input "***"
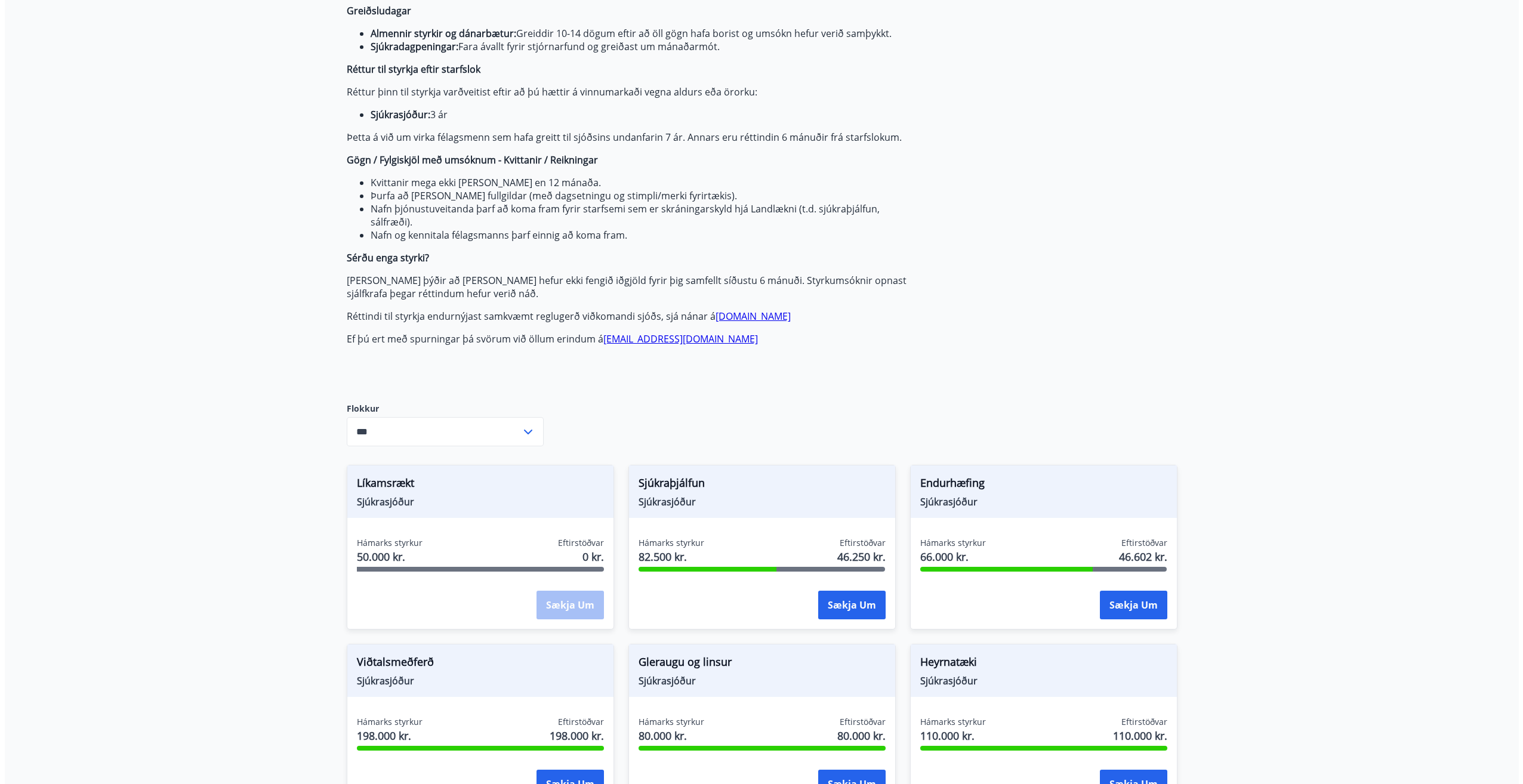
scroll to position [298, 0]
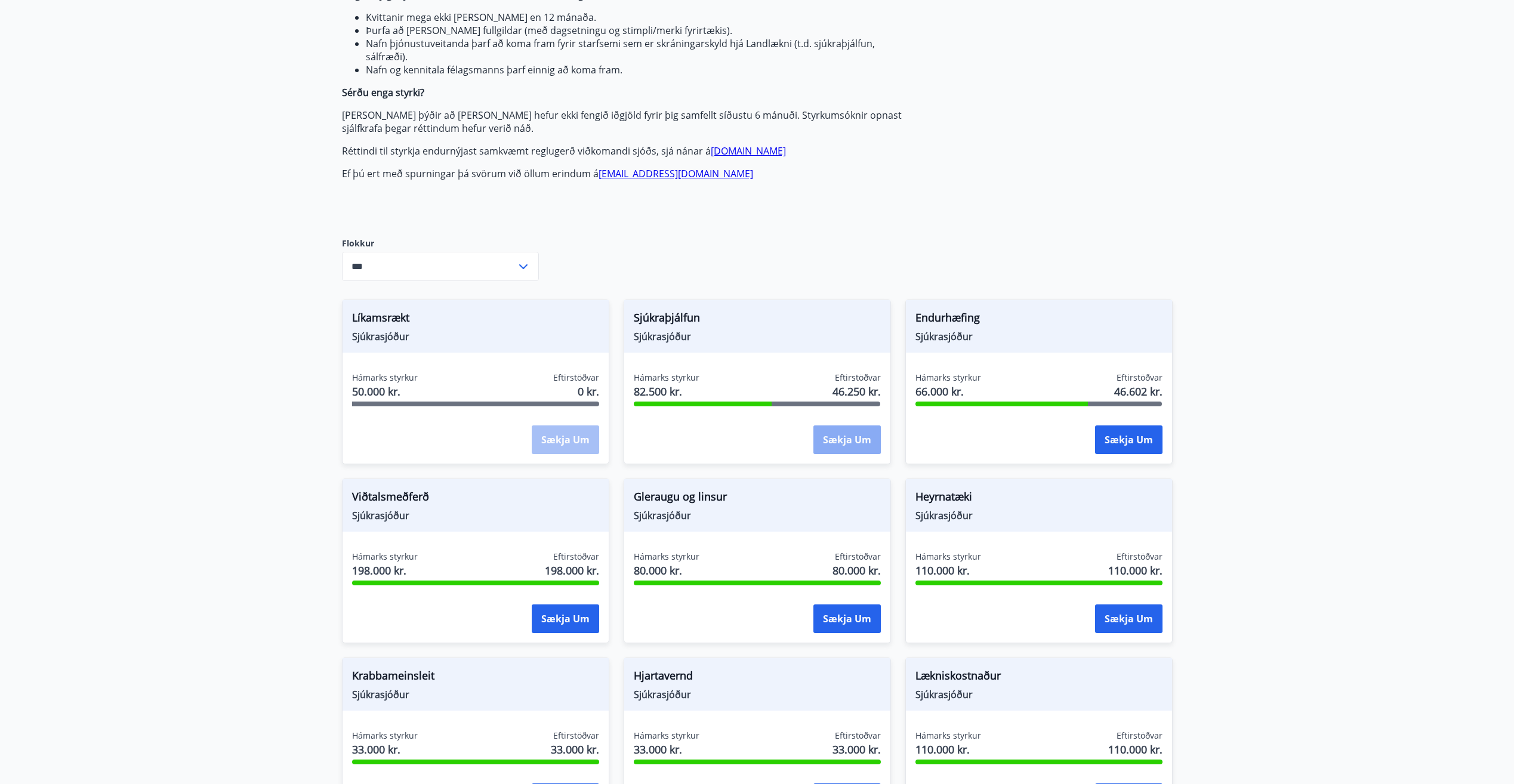
click at [854, 437] on button "Sækja um" at bounding box center [846, 440] width 67 height 29
